Goal: Transaction & Acquisition: Obtain resource

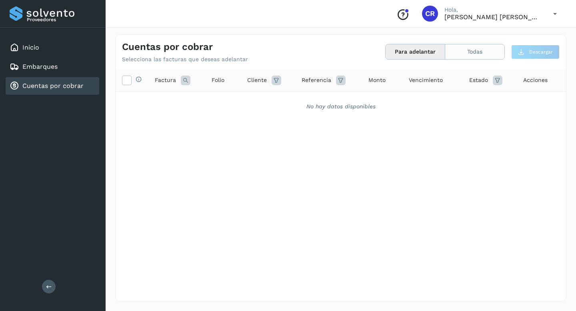
click at [467, 54] on button "Todas" at bounding box center [474, 51] width 59 height 15
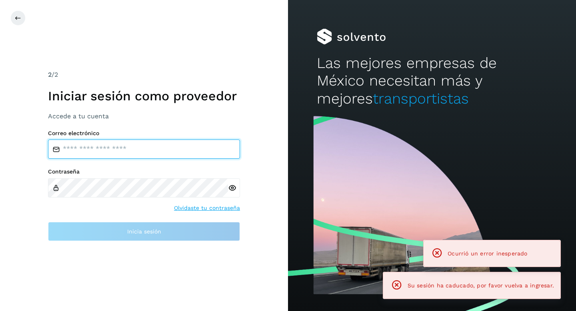
type input "**********"
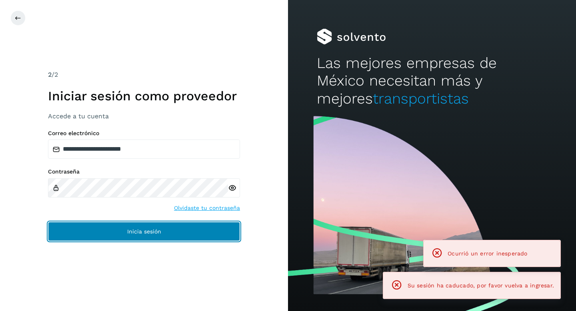
click at [191, 234] on button "Inicia sesión" at bounding box center [144, 231] width 192 height 19
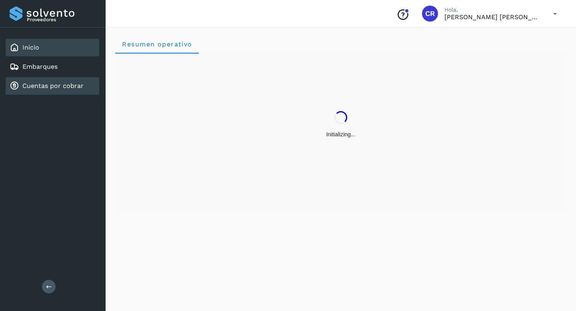
click at [68, 90] on div "Cuentas por cobrar" at bounding box center [47, 86] width 74 height 10
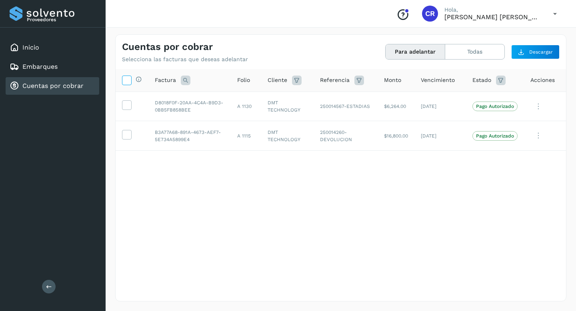
click at [129, 79] on icon at bounding box center [126, 80] width 8 height 8
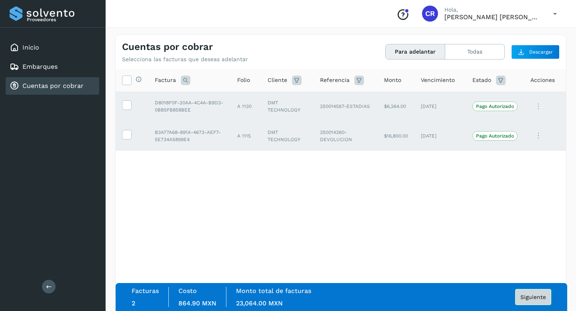
click at [533, 300] on button "Siguiente" at bounding box center [533, 297] width 36 height 16
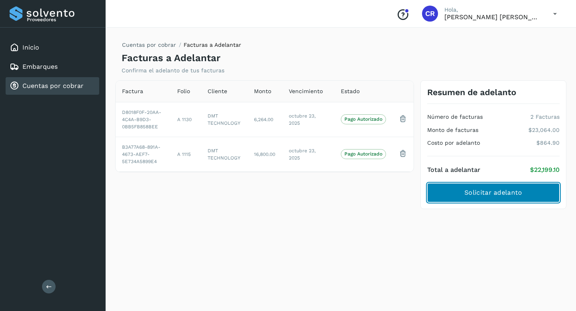
click at [473, 196] on span "Solicitar adelanto" at bounding box center [493, 192] width 58 height 9
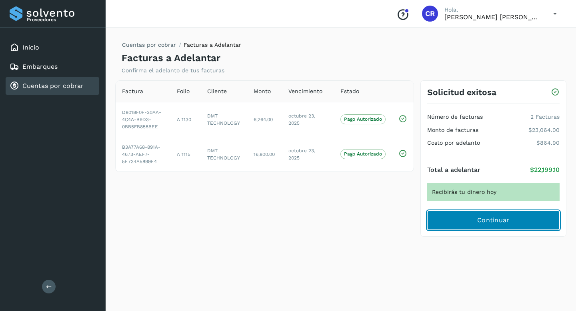
click at [476, 220] on button "Continuar" at bounding box center [493, 220] width 132 height 19
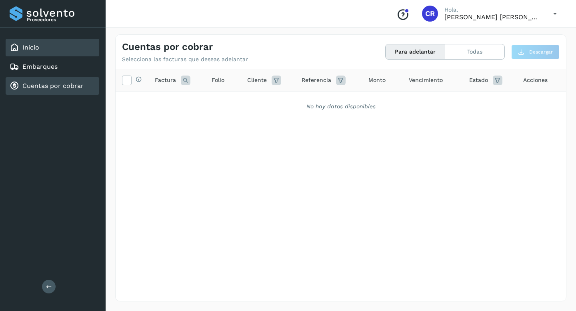
click at [34, 51] on link "Inicio" at bounding box center [30, 48] width 17 height 8
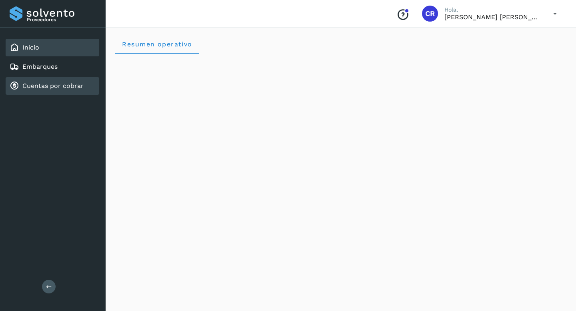
click at [48, 84] on link "Cuentas por cobrar" at bounding box center [52, 86] width 61 height 8
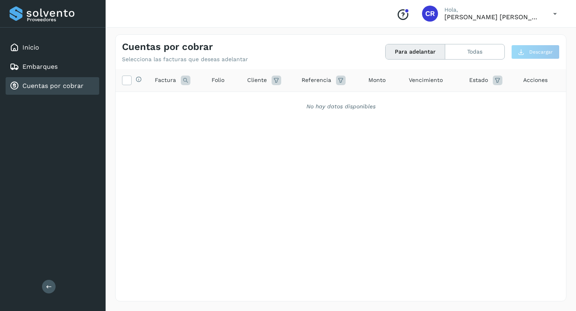
click at [75, 84] on link "Cuentas por cobrar" at bounding box center [52, 86] width 61 height 8
click at [63, 63] on div "Embarques" at bounding box center [53, 67] width 94 height 18
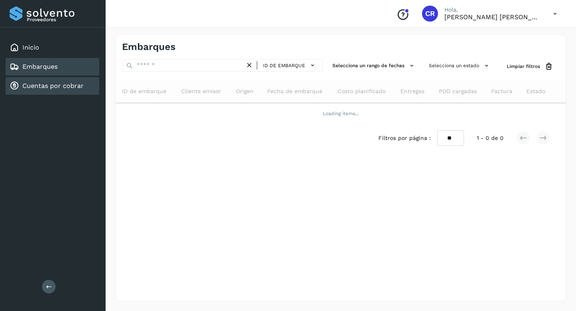
click at [64, 83] on link "Cuentas por cobrar" at bounding box center [52, 86] width 61 height 8
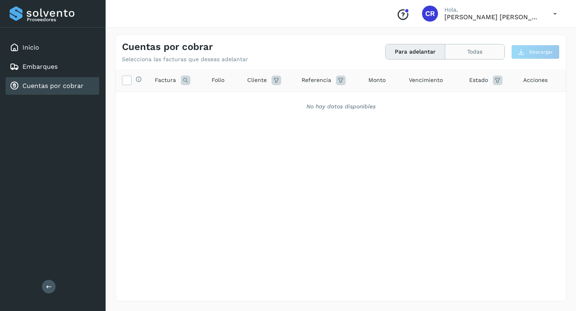
click at [470, 51] on button "Todas" at bounding box center [474, 51] width 59 height 15
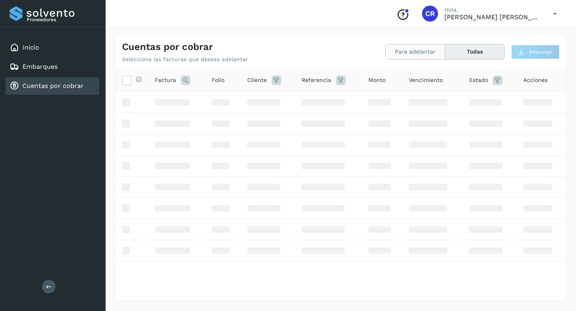
click at [420, 48] on button "Para adelantar" at bounding box center [415, 51] width 60 height 15
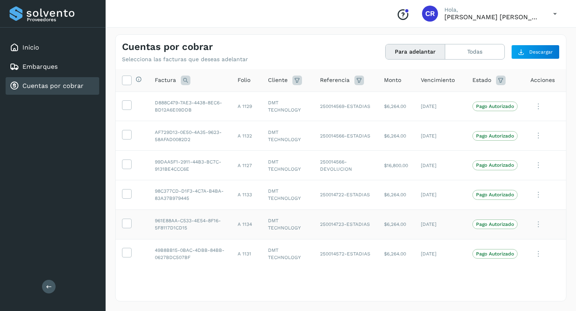
scroll to position [30, 0]
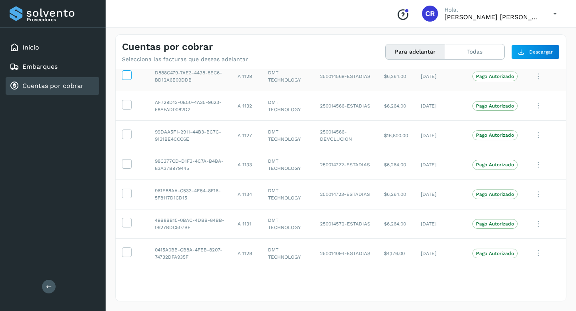
click at [125, 76] on icon at bounding box center [126, 74] width 8 height 8
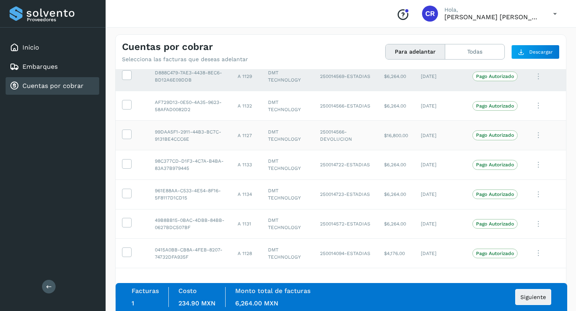
scroll to position [0, 0]
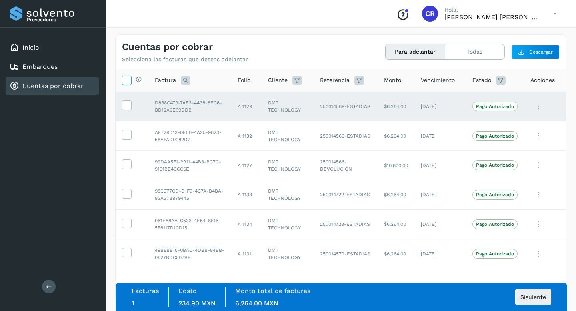
click at [131, 82] on label at bounding box center [127, 81] width 10 height 10
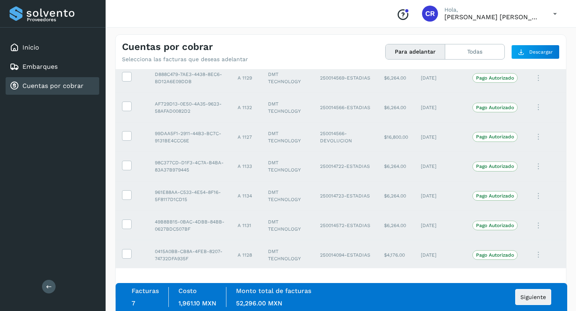
scroll to position [30, 0]
click at [528, 297] on span "Siguiente" at bounding box center [533, 297] width 26 height 6
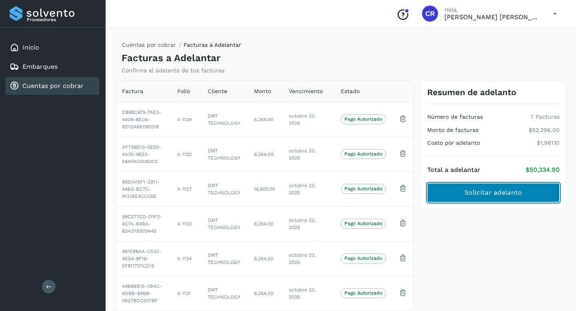
click at [461, 190] on button "Solicitar adelanto" at bounding box center [493, 192] width 132 height 19
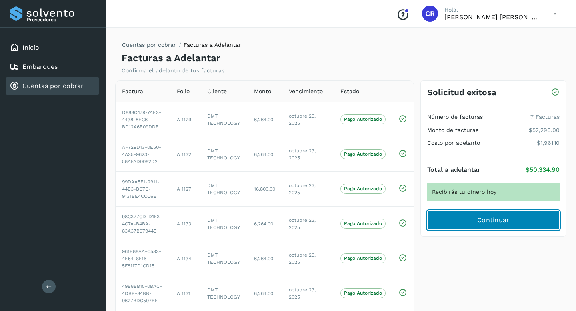
click at [463, 215] on button "Continuar" at bounding box center [493, 220] width 132 height 19
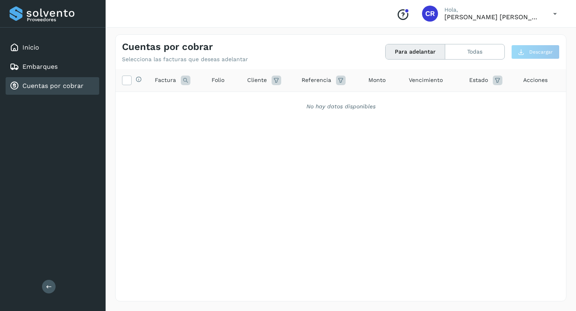
click at [77, 84] on link "Cuentas por cobrar" at bounding box center [52, 86] width 61 height 8
click at [45, 48] on div "Inicio" at bounding box center [53, 48] width 94 height 18
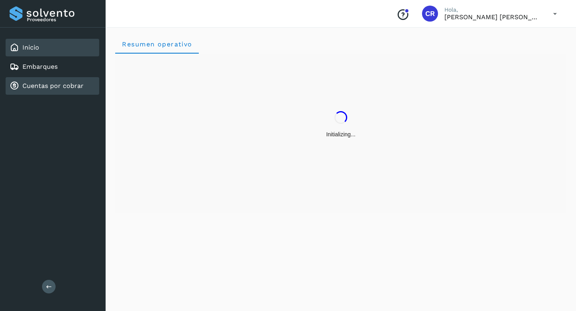
click at [55, 86] on link "Cuentas por cobrar" at bounding box center [52, 86] width 61 height 8
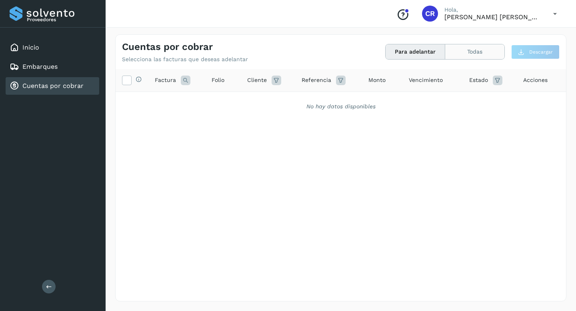
click at [471, 53] on button "Todas" at bounding box center [474, 51] width 59 height 15
